Goal: Task Accomplishment & Management: Complete application form

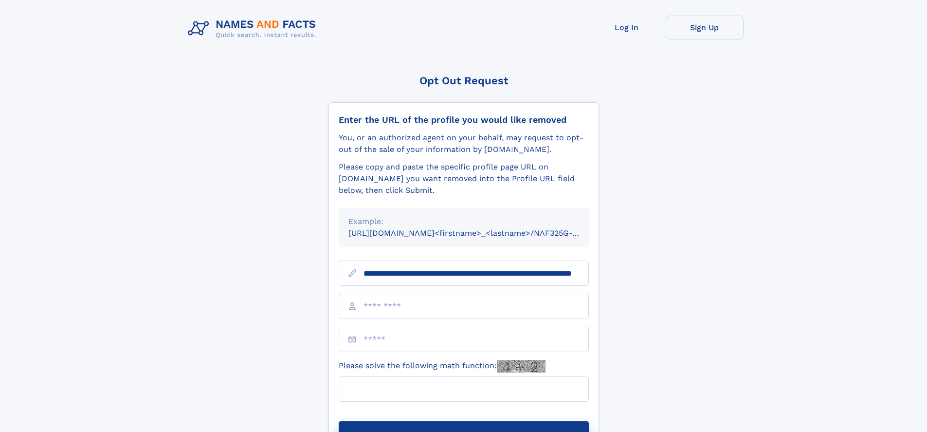
scroll to position [0, 82]
type input "**********"
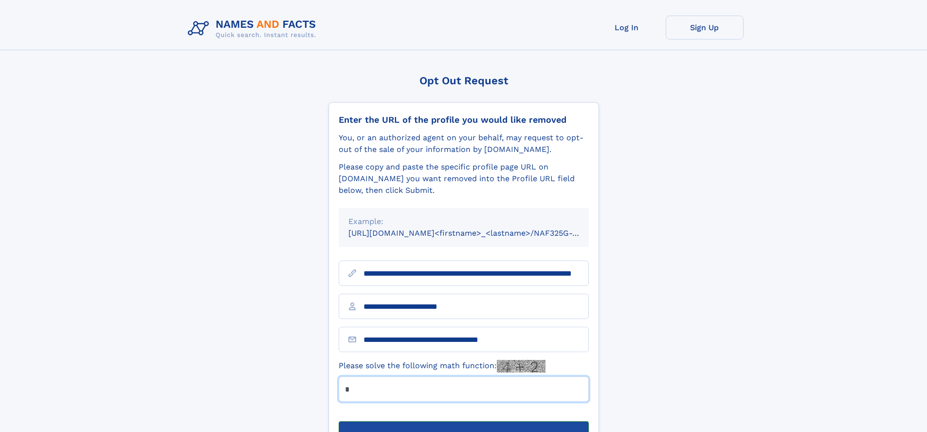
type input "*"
click at [463, 421] on button "Submit Opt Out Request" at bounding box center [464, 436] width 250 height 31
